Goal: Task Accomplishment & Management: Complete application form

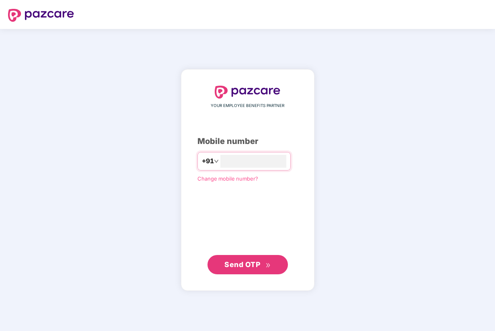
type input "**********"
click at [255, 260] on span "Send OTP" at bounding box center [242, 264] width 36 height 8
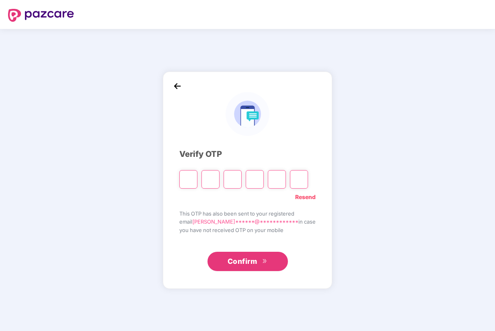
paste input "*"
type input "*"
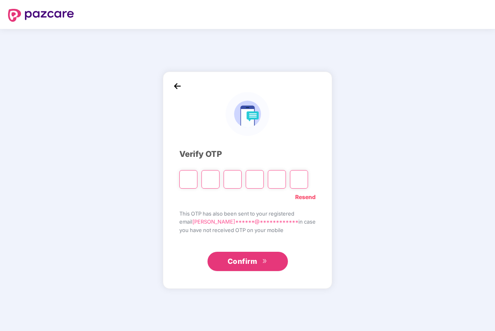
type input "*"
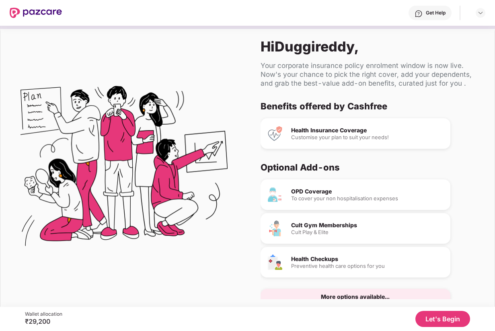
scroll to position [18, 0]
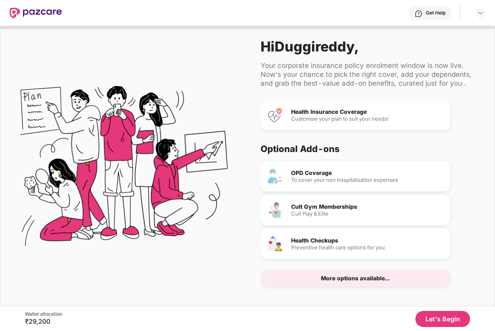
click at [342, 115] on div "Health Insurance Coverage Customise your plan to suit your needs!" at bounding box center [367, 115] width 153 height 12
click at [446, 315] on button "Let's Begin" at bounding box center [442, 319] width 55 height 16
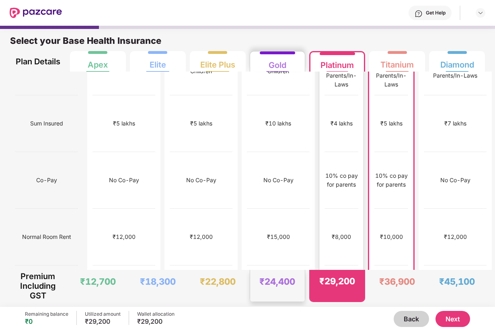
scroll to position [36, 0]
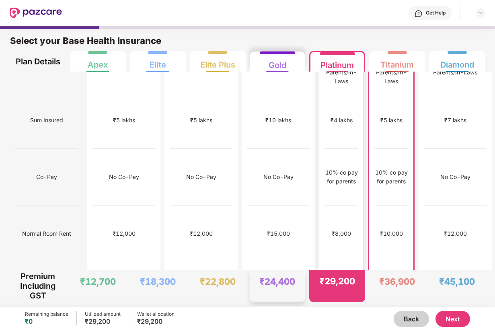
click at [324, 222] on div "₹8,000" at bounding box center [341, 233] width 34 height 57
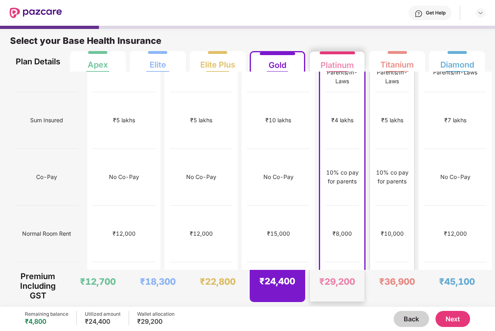
click at [375, 221] on div "₹10,000" at bounding box center [392, 233] width 34 height 57
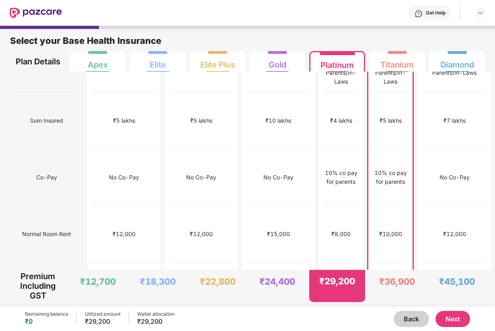
scroll to position [0, 0]
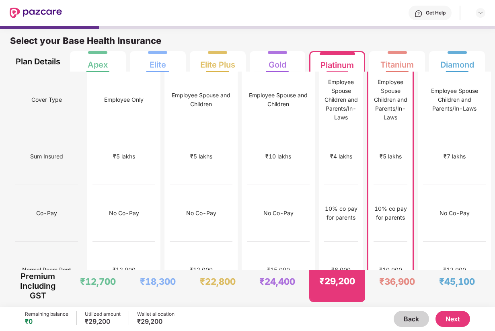
click at [373, 221] on div "10% co pay for parents" at bounding box center [390, 213] width 34 height 18
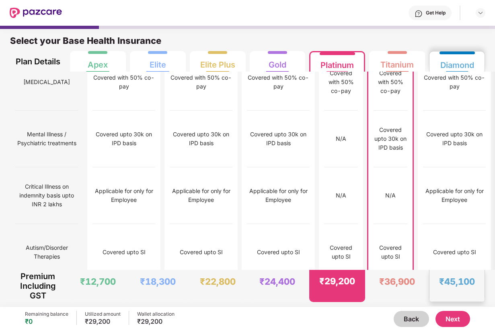
scroll to position [1220, 0]
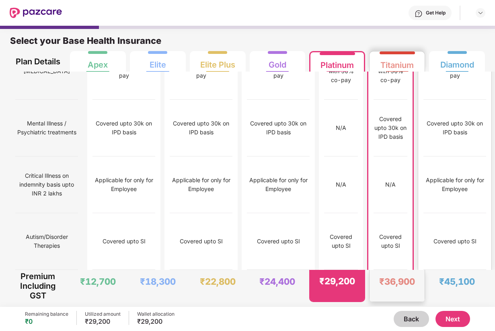
click at [433, 241] on div "Covered upto SI" at bounding box center [454, 241] width 43 height 9
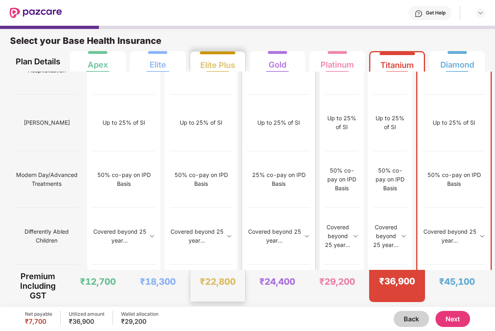
scroll to position [938, 0]
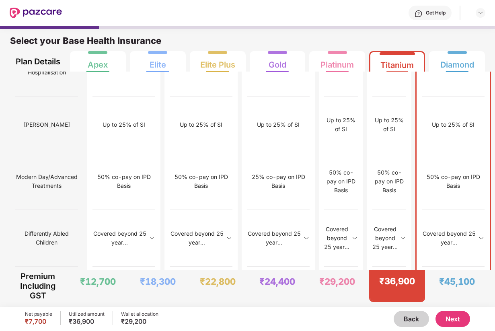
click at [478, 238] on img at bounding box center [481, 238] width 6 height 6
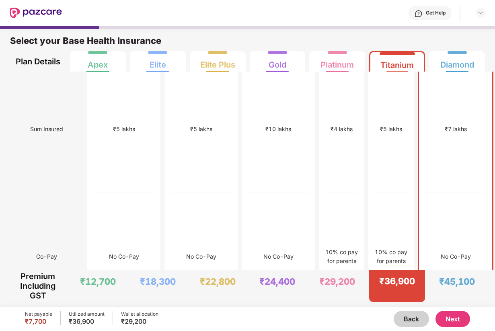
scroll to position [0, 0]
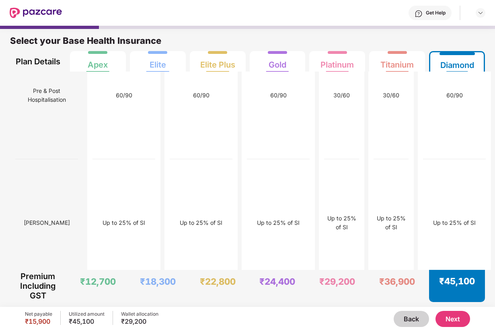
scroll to position [2326, 0]
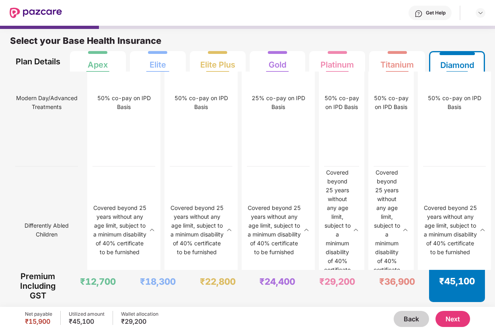
click at [445, 315] on button "Next" at bounding box center [452, 319] width 35 height 16
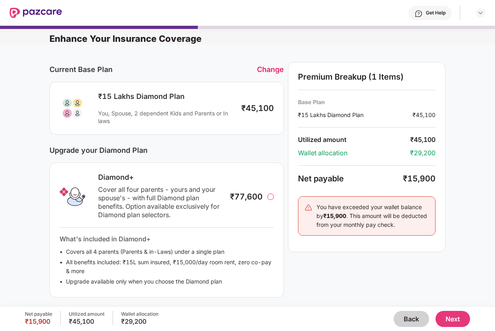
click at [454, 316] on button "Next" at bounding box center [452, 319] width 35 height 16
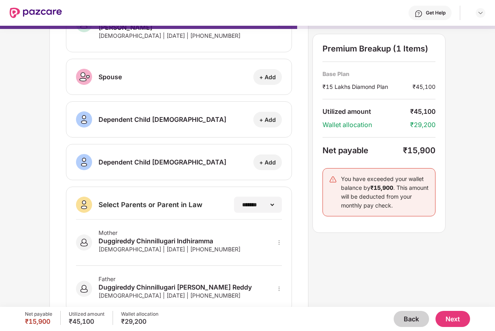
scroll to position [73, 0]
click at [278, 285] on icon "more" at bounding box center [279, 288] width 6 height 6
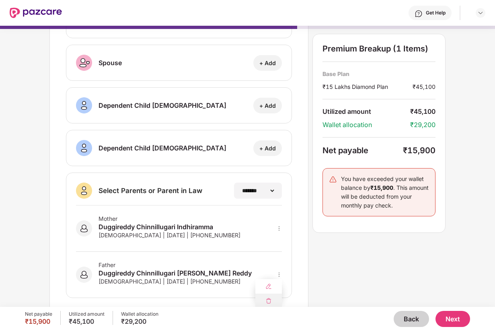
click at [274, 293] on div at bounding box center [268, 300] width 27 height 14
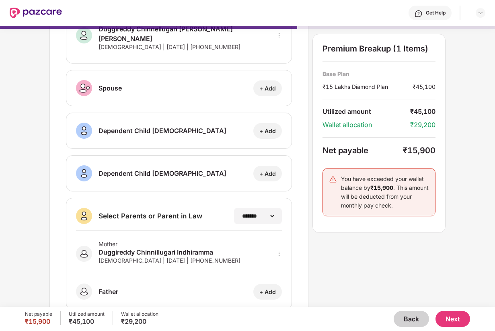
scroll to position [62, 0]
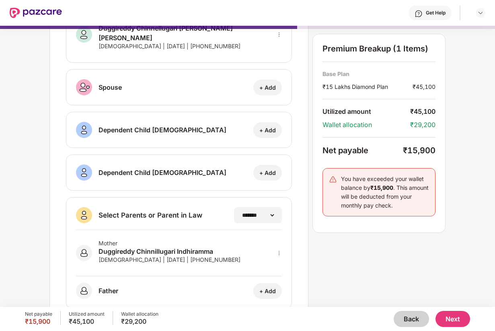
click at [402, 316] on button "Back" at bounding box center [410, 319] width 35 height 16
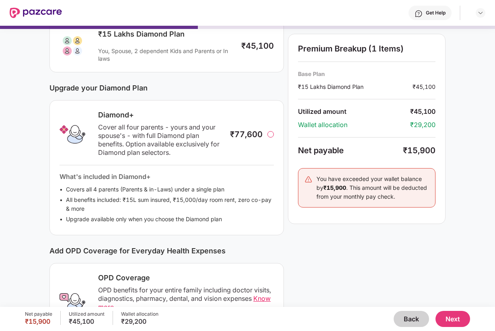
click at [453, 317] on button "Next" at bounding box center [452, 319] width 35 height 16
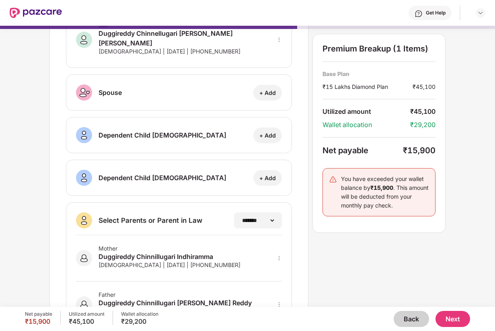
scroll to position [56, 0]
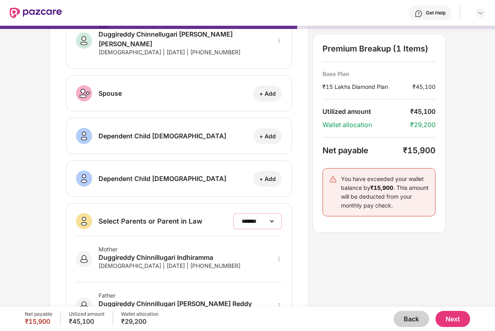
click at [272, 218] on select "**********" at bounding box center [257, 221] width 35 height 6
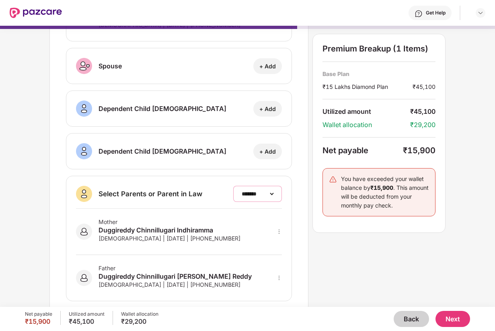
scroll to position [0, 0]
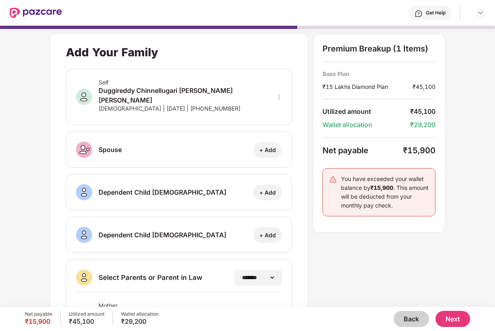
click at [451, 315] on button "Next" at bounding box center [452, 319] width 35 height 16
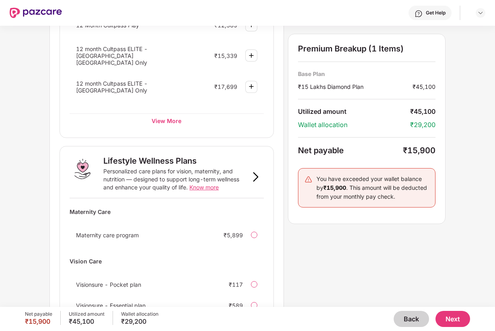
scroll to position [490, 0]
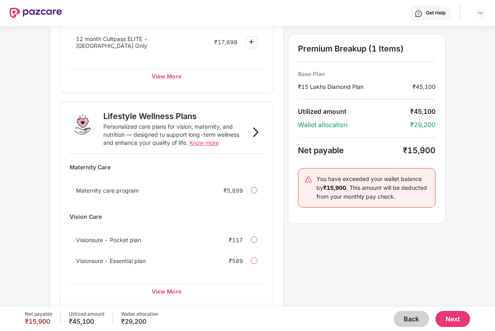
click at [457, 313] on button "Next" at bounding box center [452, 319] width 35 height 16
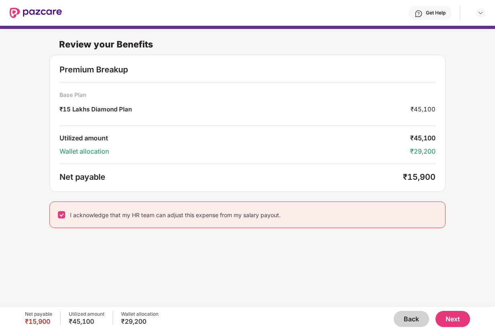
click at [450, 316] on button "Next" at bounding box center [452, 319] width 35 height 16
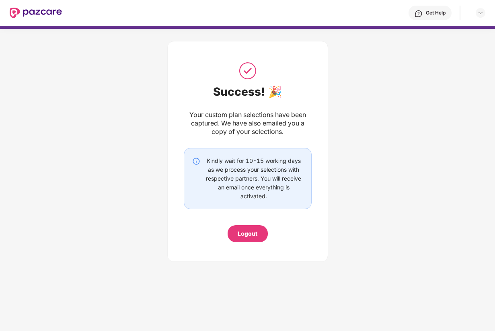
click at [252, 231] on div "Logout" at bounding box center [248, 233] width 20 height 9
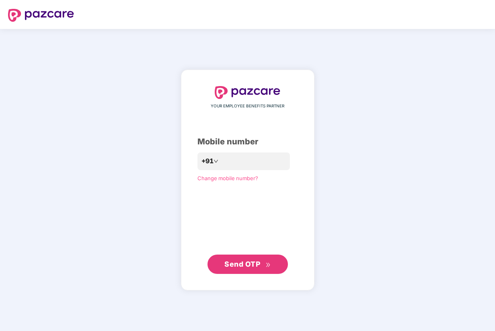
click at [297, 254] on div "YOUR EMPLOYEE BENEFITS PARTNER Mobile number +91 Change mobile number? Send OTP" at bounding box center [247, 180] width 100 height 188
